Goal: Information Seeking & Learning: Check status

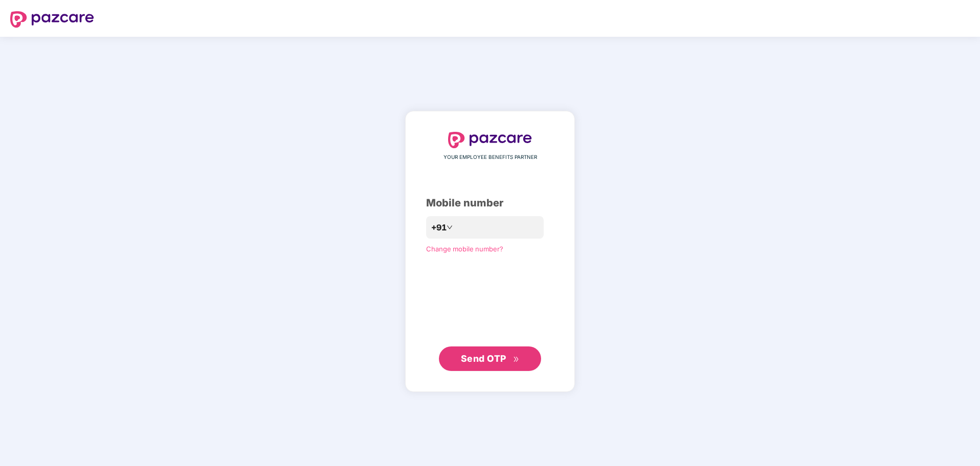
click at [499, 207] on div "Mobile number" at bounding box center [490, 203] width 128 height 16
click at [492, 234] on input "number" at bounding box center [497, 227] width 84 height 16
type input "**********"
click at [485, 354] on span "Send OTP" at bounding box center [483, 359] width 45 height 11
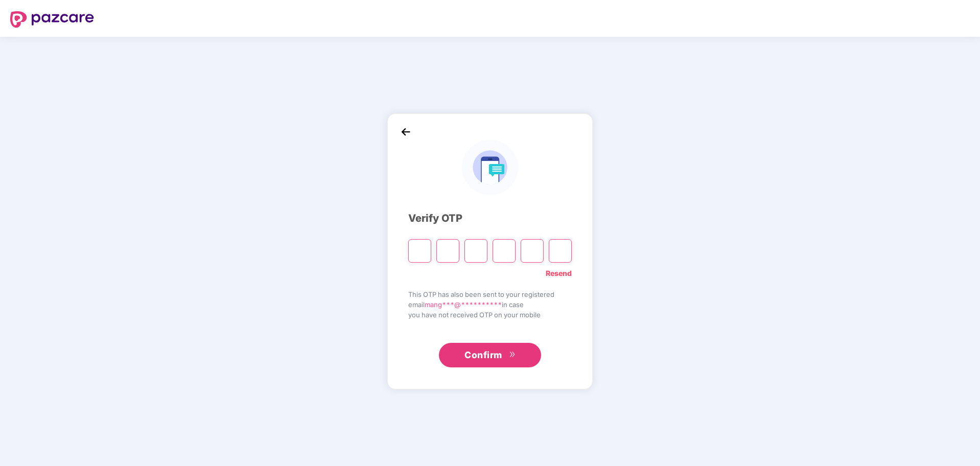
paste input "*"
type input "*"
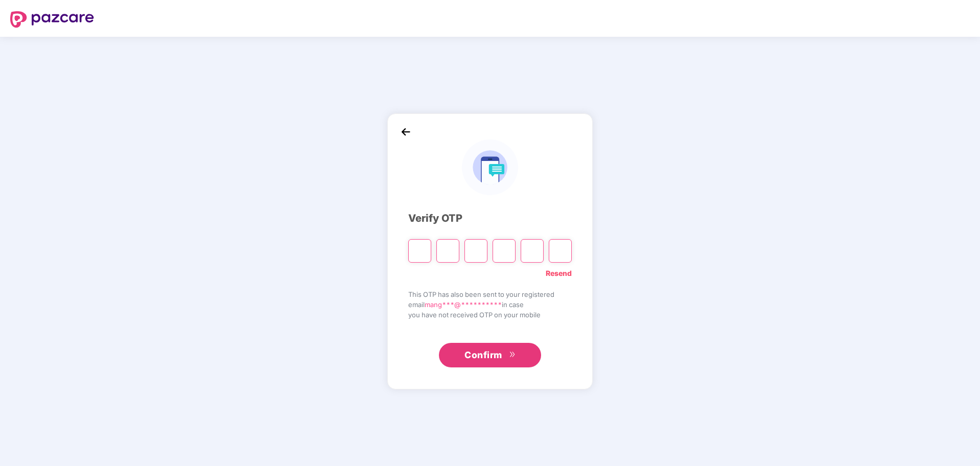
type input "*"
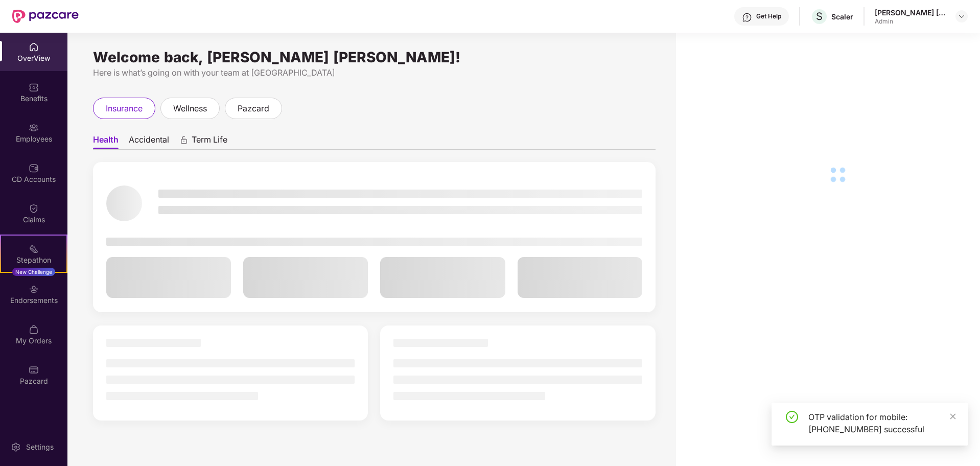
click at [33, 133] on div "Employees" at bounding box center [33, 132] width 67 height 38
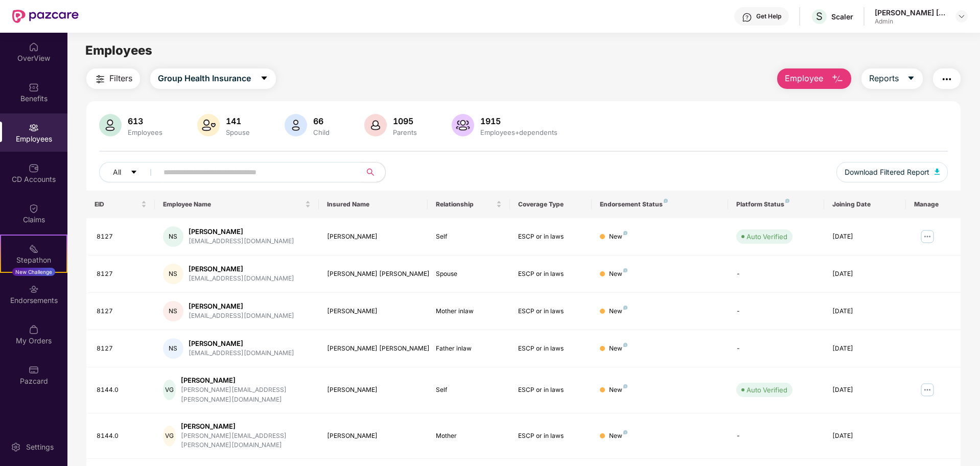
click at [281, 167] on input "text" at bounding box center [255, 172] width 183 height 15
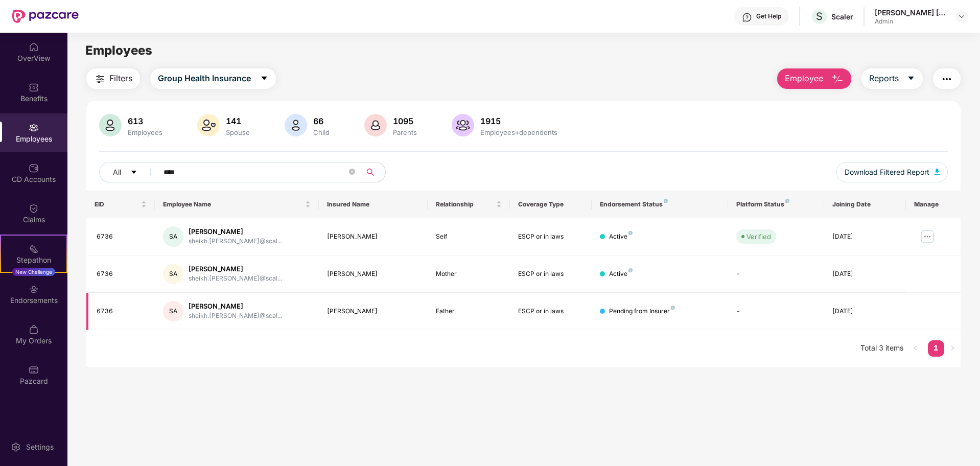
type input "****"
click at [752, 330] on td "-" at bounding box center [776, 311] width 96 height 37
click at [745, 323] on td "-" at bounding box center [776, 311] width 96 height 37
click at [745, 322] on td "-" at bounding box center [776, 311] width 96 height 37
click at [742, 323] on td "-" at bounding box center [776, 311] width 96 height 37
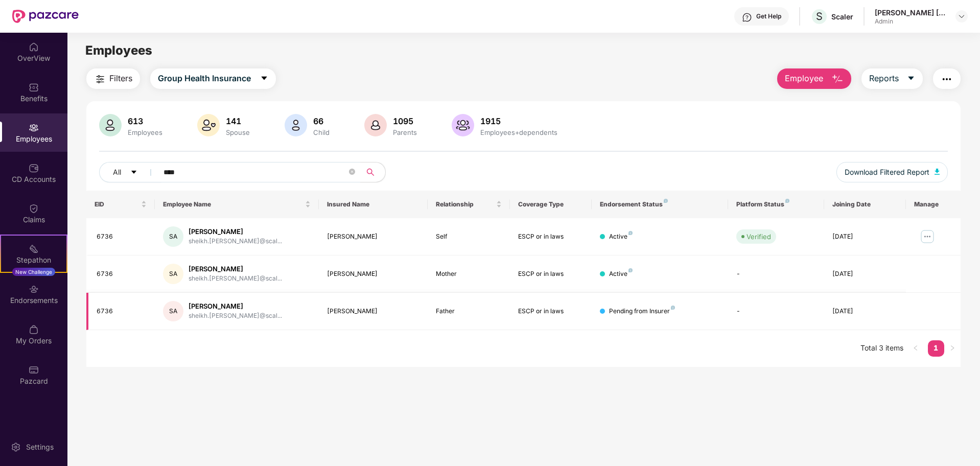
click at [742, 323] on td "-" at bounding box center [776, 311] width 96 height 37
click at [735, 327] on td "-" at bounding box center [776, 311] width 96 height 37
click at [917, 314] on td at bounding box center [933, 311] width 55 height 37
click at [927, 235] on img at bounding box center [928, 236] width 16 height 16
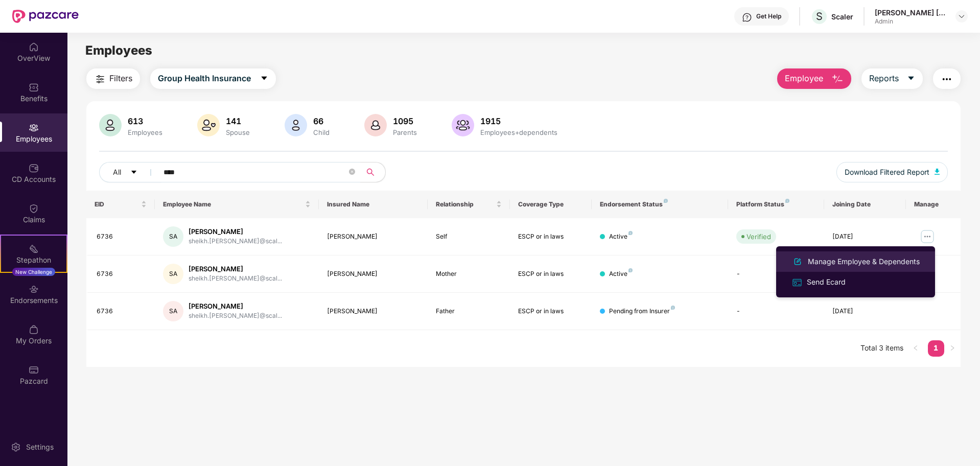
click at [876, 260] on div "Manage Employee & Dependents" at bounding box center [864, 261] width 116 height 11
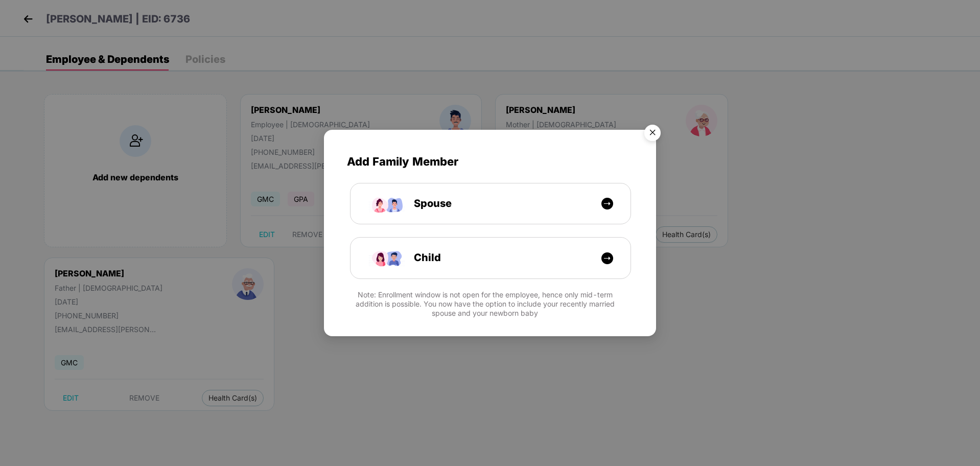
click at [654, 133] on img "Close" at bounding box center [652, 134] width 29 height 29
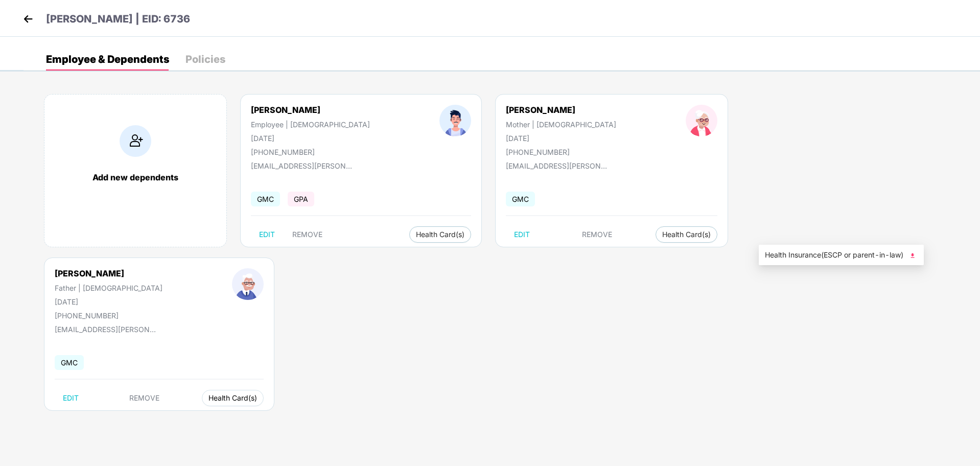
click at [257, 396] on span "Health Card(s)" at bounding box center [233, 398] width 49 height 5
click at [814, 258] on span "Health Insurance(ESCP or parent-in-law)" at bounding box center [841, 254] width 153 height 11
click at [534, 307] on body "[PERSON_NAME] | [GEOGRAPHIC_DATA]: 6736 Employee & Dependents Policies Add new …" at bounding box center [490, 233] width 980 height 466
click at [607, 324] on body "[PERSON_NAME] | [GEOGRAPHIC_DATA]: 6736 Employee & Dependents Policies Add new …" at bounding box center [490, 233] width 980 height 466
click at [596, 331] on body "[PERSON_NAME] | [GEOGRAPHIC_DATA]: 6736 Employee & Dependents Policies Add new …" at bounding box center [490, 233] width 980 height 466
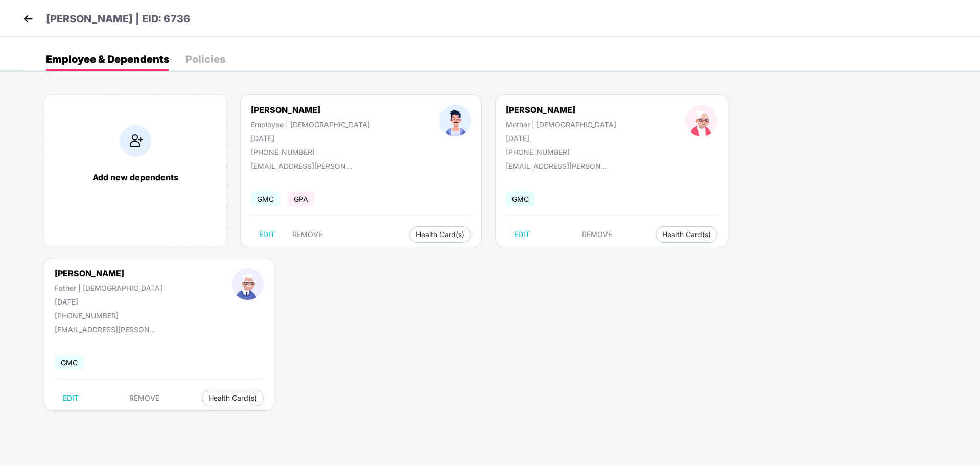
click at [576, 314] on body "[PERSON_NAME] | [GEOGRAPHIC_DATA]: 6736 Employee & Dependents Policies Add new …" at bounding box center [490, 233] width 980 height 466
click at [556, 305] on body "[PERSON_NAME] | [GEOGRAPHIC_DATA]: 6736 Employee & Dependents Policies Add new …" at bounding box center [490, 233] width 980 height 466
click at [538, 304] on body "[PERSON_NAME] | [GEOGRAPHIC_DATA]: 6736 Employee & Dependents Policies Add new …" at bounding box center [490, 233] width 980 height 466
click at [704, 308] on body "[PERSON_NAME] | [GEOGRAPHIC_DATA]: 6736 Employee & Dependents Policies Add new …" at bounding box center [490, 233] width 980 height 466
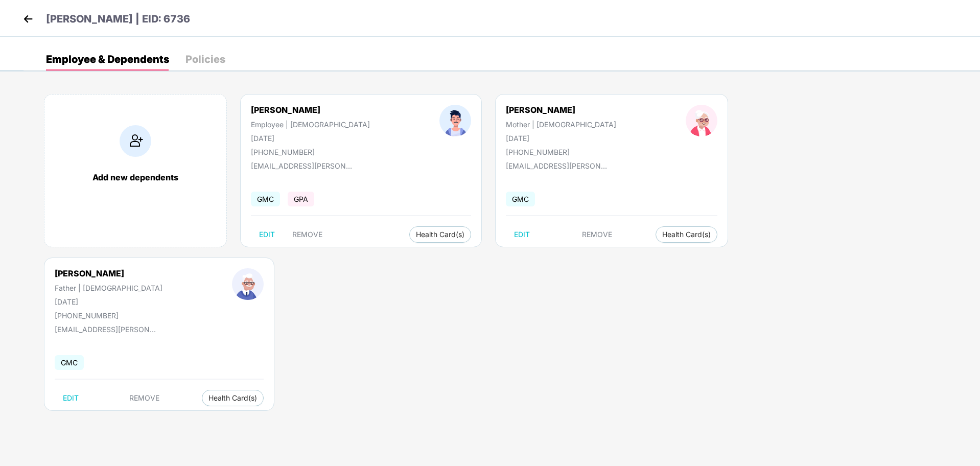
click at [705, 306] on body "[PERSON_NAME] | [GEOGRAPHIC_DATA]: 6736 Employee & Dependents Policies Add new …" at bounding box center [490, 233] width 980 height 466
click at [640, 325] on body "[PERSON_NAME] | [GEOGRAPHIC_DATA]: 6736 Employee & Dependents Policies Add new …" at bounding box center [490, 233] width 980 height 466
click at [709, 52] on div "Employee & Dependents Policies" at bounding box center [502, 59] width 957 height 22
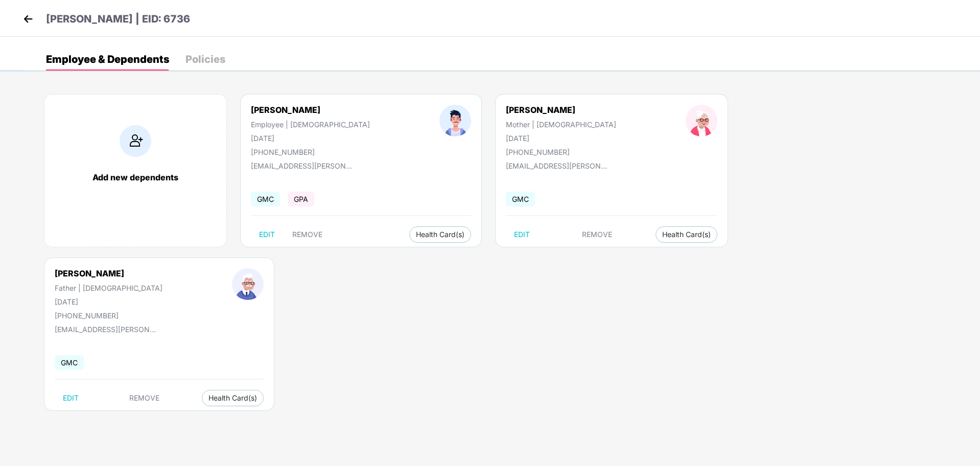
click at [709, 52] on div "Employee & Dependents Policies" at bounding box center [502, 59] width 957 height 22
drag, startPoint x: 661, startPoint y: 111, endPoint x: 716, endPoint y: 110, distance: 54.7
click at [197, 268] on div "[PERSON_NAME] Father | [DEMOGRAPHIC_DATA] [DATE] [PHONE_NUMBER]" at bounding box center [108, 294] width 177 height 52
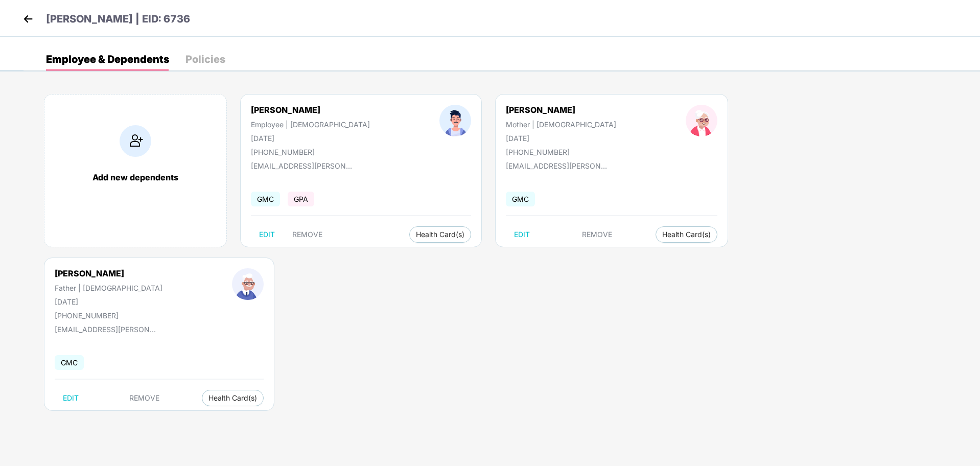
click at [721, 78] on div "Employee & Dependents Policies Add new dependents [PERSON_NAME] Employee | [DEM…" at bounding box center [502, 242] width 957 height 388
drag, startPoint x: 662, startPoint y: 107, endPoint x: 727, endPoint y: 114, distance: 64.8
click at [197, 268] on div "[PERSON_NAME] Father | [DEMOGRAPHIC_DATA] [DATE] [PHONE_NUMBER]" at bounding box center [108, 294] width 177 height 52
click at [729, 91] on div "Add new dependents [PERSON_NAME] Employee | [DEMOGRAPHIC_DATA] [DATE] [PHONE_NU…" at bounding box center [502, 258] width 957 height 358
drag, startPoint x: 661, startPoint y: 107, endPoint x: 729, endPoint y: 111, distance: 68.1
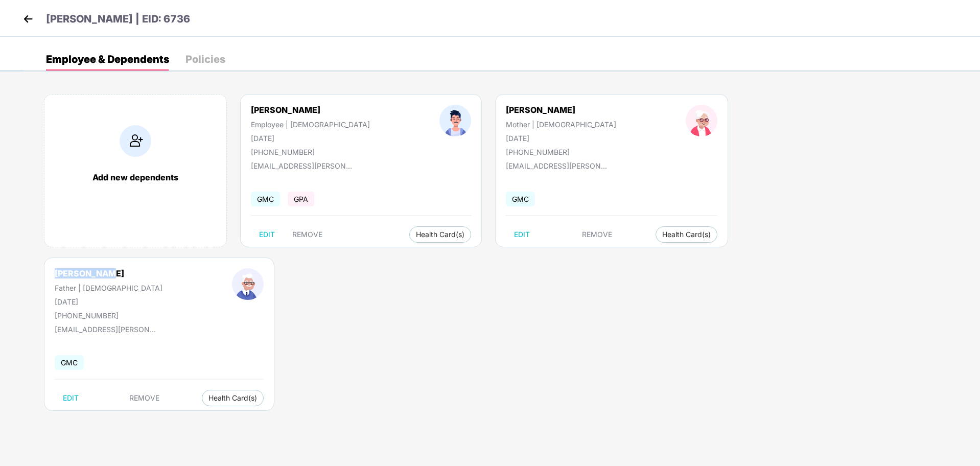
click at [197, 268] on div "[PERSON_NAME] Father | [DEMOGRAPHIC_DATA] [DATE] [PHONE_NUMBER]" at bounding box center [108, 294] width 177 height 52
click at [274, 258] on div "[PERSON_NAME] Father | [DEMOGRAPHIC_DATA] [DATE] [PHONE_NUMBER] [EMAIL_ADDRESS]…" at bounding box center [159, 334] width 231 height 153
drag, startPoint x: 661, startPoint y: 108, endPoint x: 737, endPoint y: 114, distance: 76.4
click at [197, 268] on div "[PERSON_NAME] Father | [DEMOGRAPHIC_DATA] [DATE] [PHONE_NUMBER]" at bounding box center [108, 294] width 177 height 52
click at [733, 92] on div "Add new dependents [PERSON_NAME] Employee | [DEMOGRAPHIC_DATA] [DATE] [PHONE_NU…" at bounding box center [502, 258] width 957 height 358
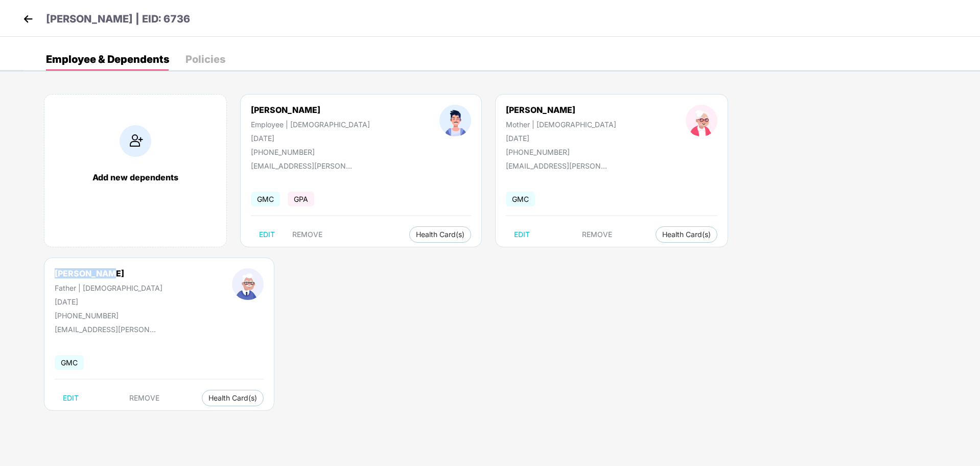
drag, startPoint x: 662, startPoint y: 111, endPoint x: 728, endPoint y: 112, distance: 65.4
click at [197, 268] on div "[PERSON_NAME] Father | [DEMOGRAPHIC_DATA] [DATE] [PHONE_NUMBER]" at bounding box center [108, 294] width 177 height 52
click at [738, 87] on div "Add new dependents [PERSON_NAME] Employee | [DEMOGRAPHIC_DATA] [DATE] [PHONE_NU…" at bounding box center [502, 258] width 957 height 358
click at [764, 293] on body "[PERSON_NAME] | [GEOGRAPHIC_DATA]: 6736 Employee & Dependents Policies Add new …" at bounding box center [490, 233] width 980 height 466
click at [729, 368] on body "[PERSON_NAME] | [GEOGRAPHIC_DATA]: 6736 Employee & Dependents Policies Add new …" at bounding box center [490, 233] width 980 height 466
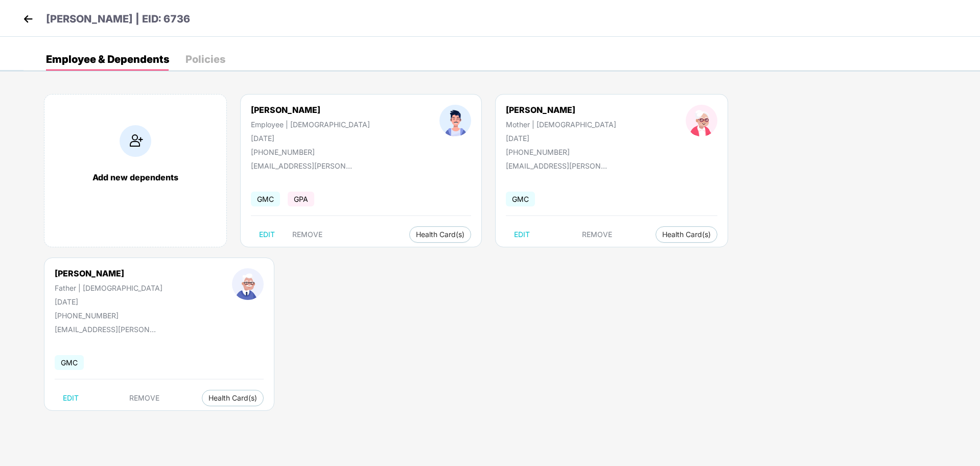
click at [163, 268] on div "[PERSON_NAME]" at bounding box center [109, 273] width 108 height 10
click at [264, 390] on button "Health Card(s)" at bounding box center [233, 398] width 62 height 16
click at [790, 253] on span "Health Insurance(ESCP or parent-in-law)" at bounding box center [841, 254] width 153 height 11
drag, startPoint x: 661, startPoint y: 108, endPoint x: 722, endPoint y: 113, distance: 61.6
click at [197, 268] on div "[PERSON_NAME] Father | [DEMOGRAPHIC_DATA] [DATE] [PHONE_NUMBER]" at bounding box center [108, 294] width 177 height 52
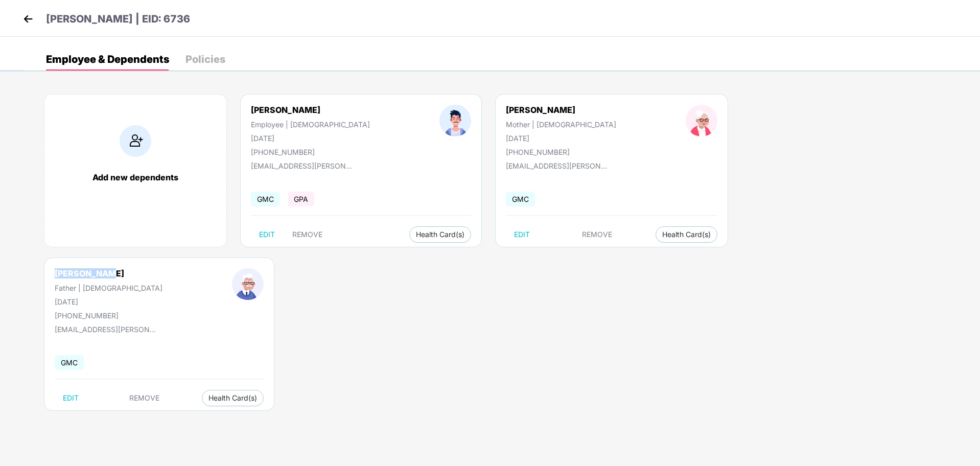
click at [197, 268] on div "[PERSON_NAME] Father | [DEMOGRAPHIC_DATA] [DATE] [PHONE_NUMBER]" at bounding box center [108, 294] width 177 height 52
click at [257, 396] on span "Health Card(s)" at bounding box center [233, 398] width 49 height 5
click at [791, 254] on span "Health Insurance(ESCP or parent-in-law)" at bounding box center [841, 254] width 153 height 11
click at [28, 16] on img at bounding box center [27, 18] width 15 height 15
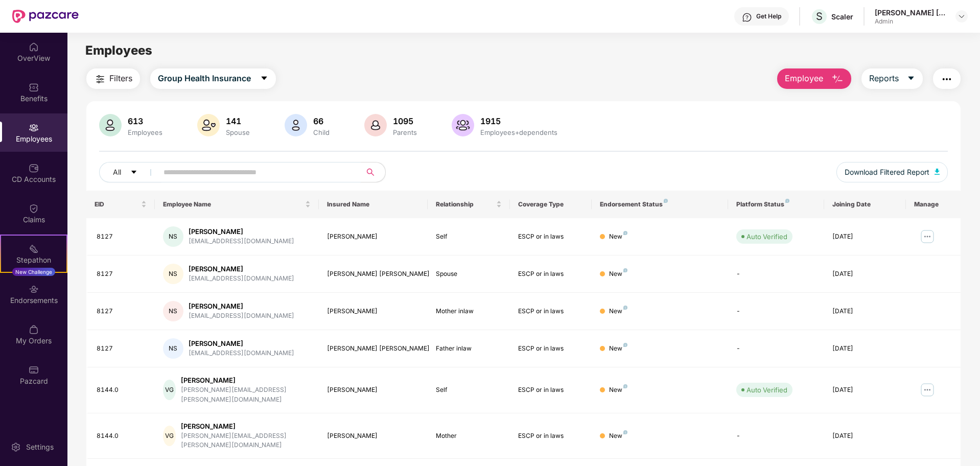
click at [324, 177] on input "text" at bounding box center [255, 172] width 183 height 15
paste input "******"
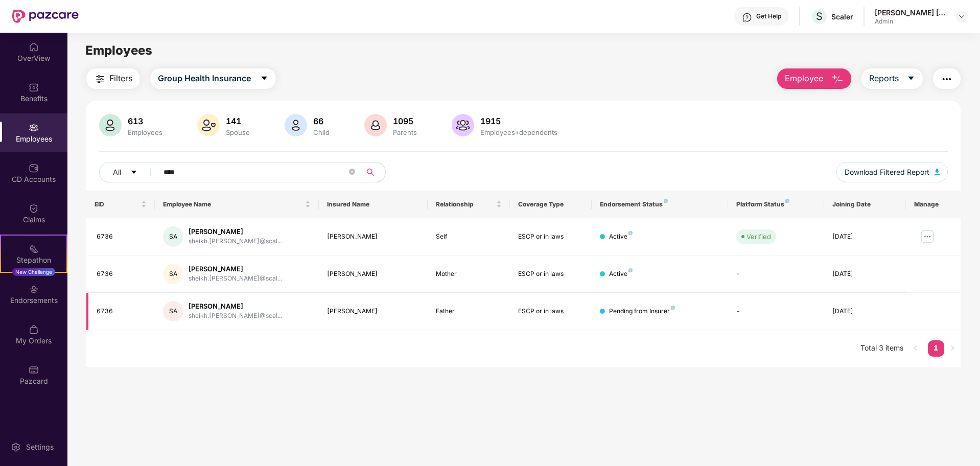
type input "****"
drag, startPoint x: 609, startPoint y: 312, endPoint x: 671, endPoint y: 313, distance: 61.3
click at [671, 313] on div "Pending from Insurer" at bounding box center [642, 312] width 66 height 10
drag, startPoint x: 830, startPoint y: 309, endPoint x: 901, endPoint y: 309, distance: 70.5
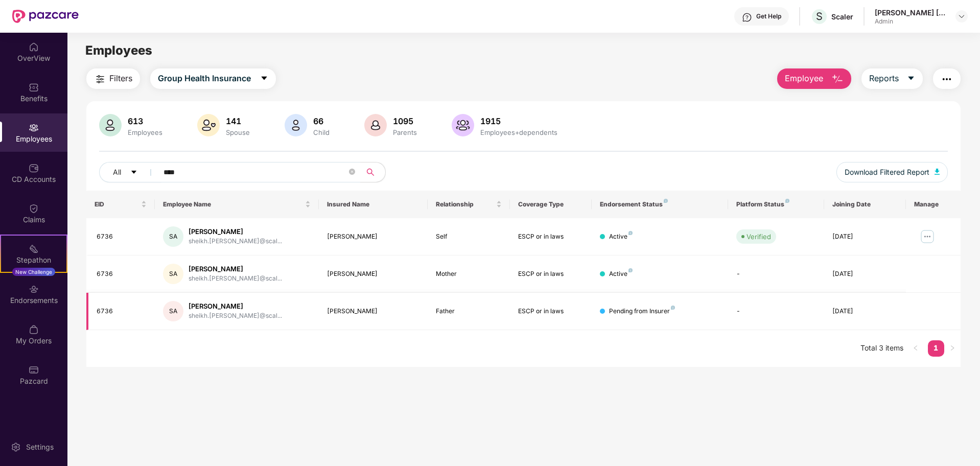
click at [901, 309] on td "[DATE]" at bounding box center [865, 311] width 82 height 37
click at [724, 314] on td "Pending from Insurer" at bounding box center [660, 311] width 136 height 37
drag, startPoint x: 609, startPoint y: 309, endPoint x: 669, endPoint y: 313, distance: 60.5
click at [669, 313] on div "Pending from Insurer" at bounding box center [642, 312] width 66 height 10
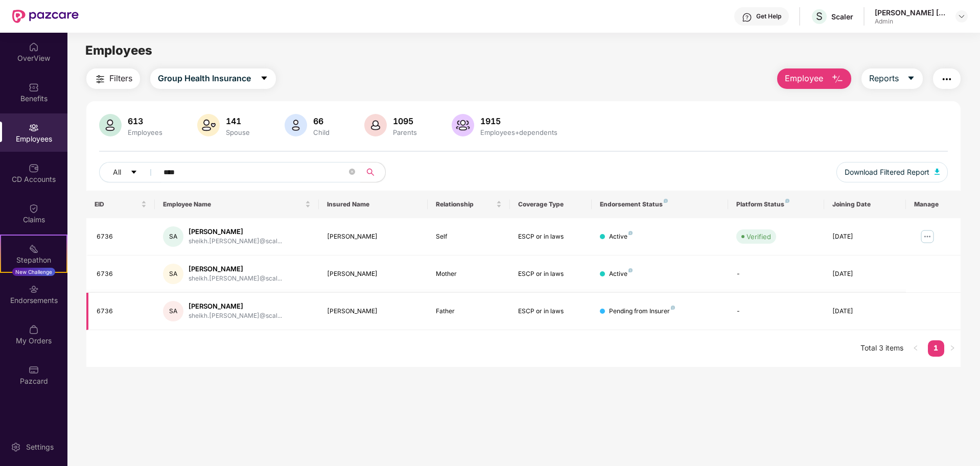
click at [675, 319] on td "Pending from Insurer" at bounding box center [660, 311] width 136 height 37
click at [930, 231] on img at bounding box center [928, 236] width 16 height 16
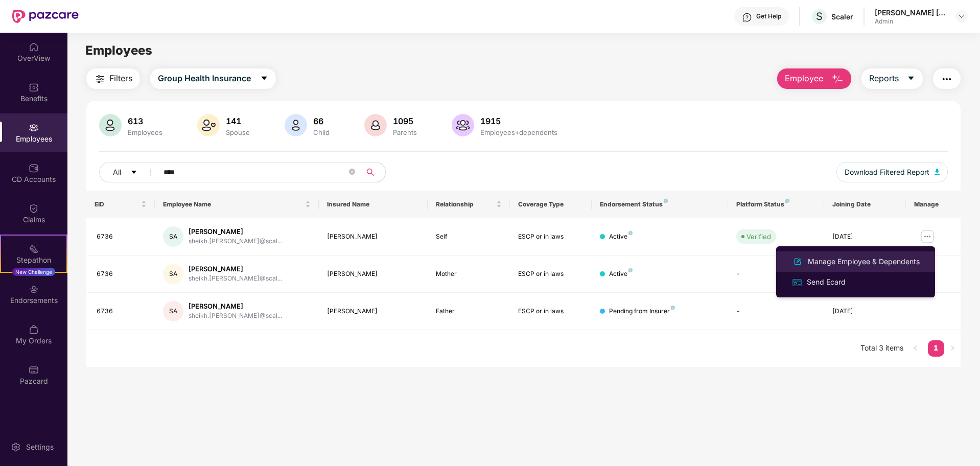
click at [889, 258] on div "Manage Employee & Dependents" at bounding box center [864, 261] width 116 height 11
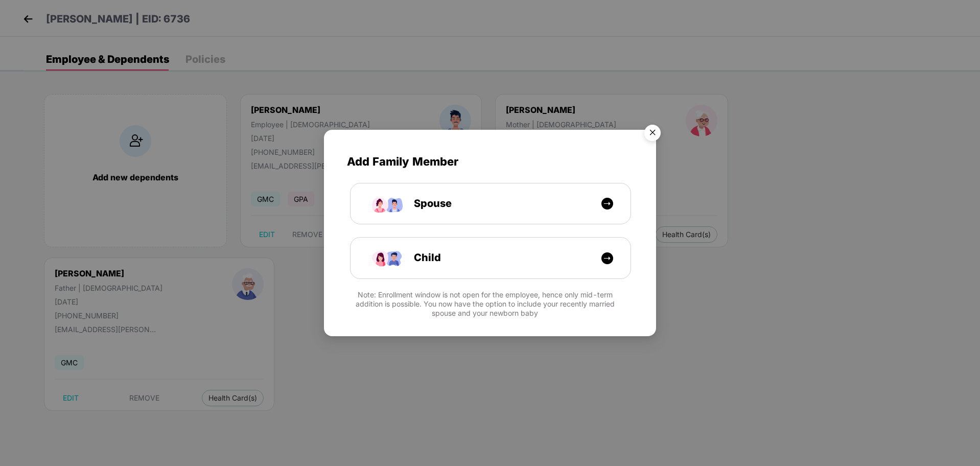
click at [648, 137] on img "Close" at bounding box center [652, 134] width 29 height 29
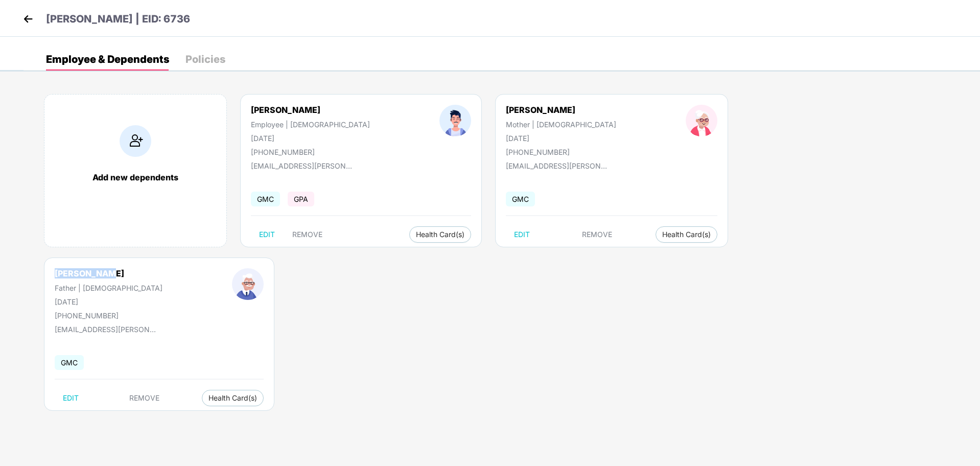
drag, startPoint x: 658, startPoint y: 105, endPoint x: 715, endPoint y: 110, distance: 57.0
click at [197, 268] on div "[PERSON_NAME] Father | [DEMOGRAPHIC_DATA] [DATE] [PHONE_NUMBER]" at bounding box center [108, 294] width 177 height 52
copy div "[PERSON_NAME]"
